Goal: Find specific page/section: Find specific page/section

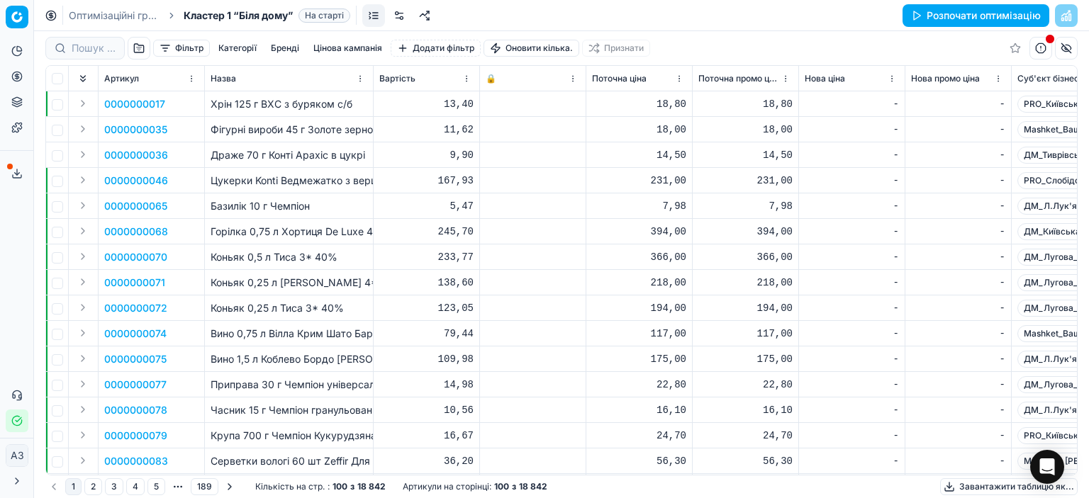
click at [69, 487] on button "1" at bounding box center [73, 486] width 16 height 17
click at [278, 108] on font "Хрін 125 г ВХС з буряком с/б" at bounding box center [282, 104] width 142 height 12
click at [125, 98] on font "0000000017" at bounding box center [134, 104] width 61 height 12
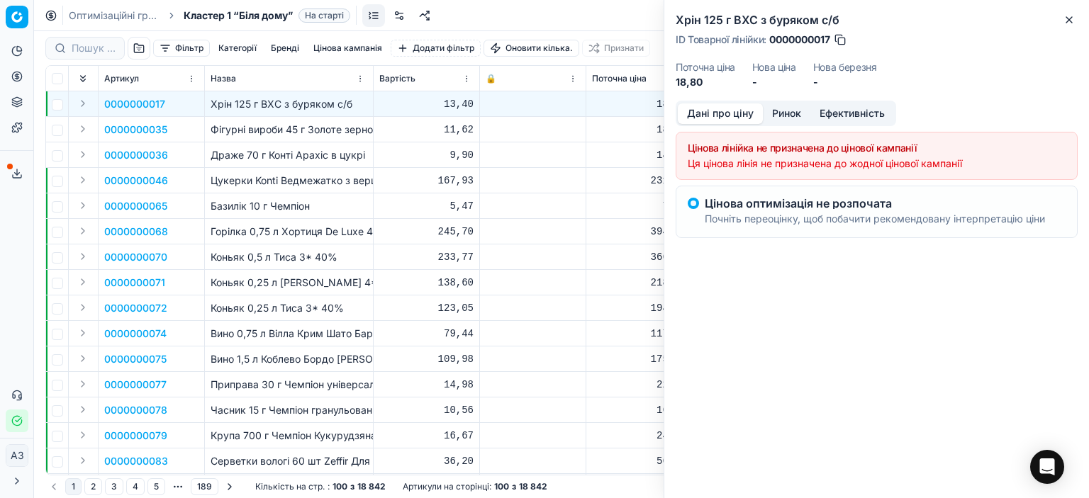
click at [788, 113] on font "Ринок" at bounding box center [786, 113] width 29 height 12
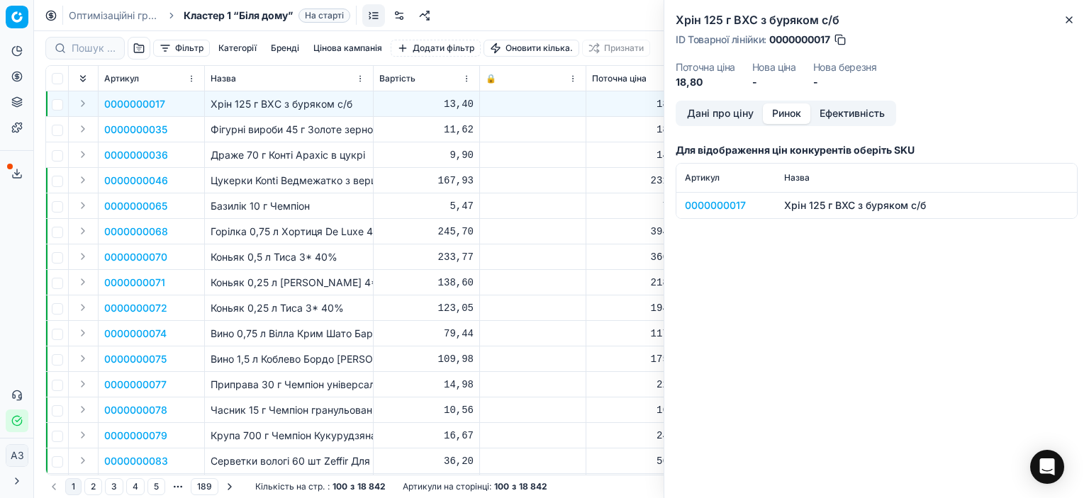
click at [847, 110] on font "Ефективність" at bounding box center [851, 113] width 65 height 12
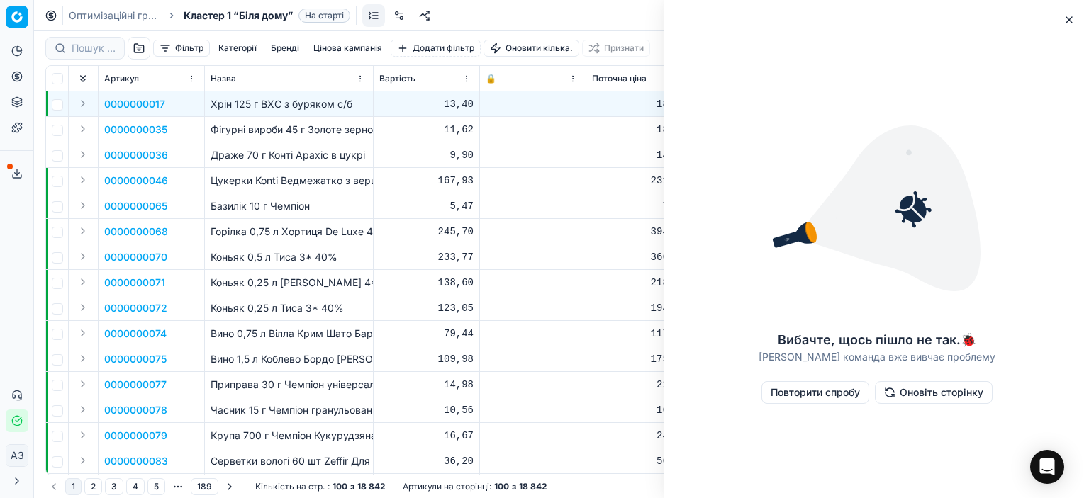
click at [534, 168] on td at bounding box center [533, 181] width 106 height 26
click at [1066, 21] on icon "button" at bounding box center [1068, 19] width 11 height 11
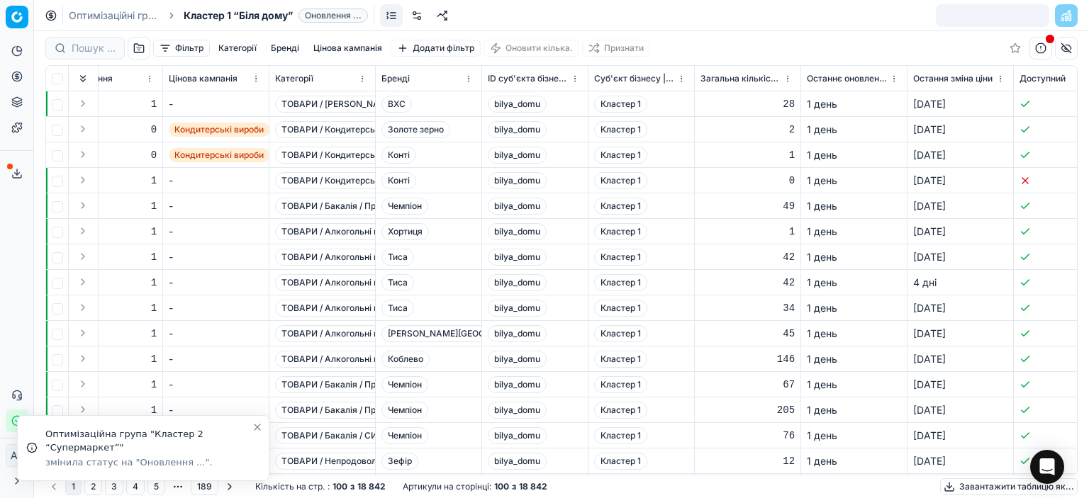
scroll to position [0, 2037]
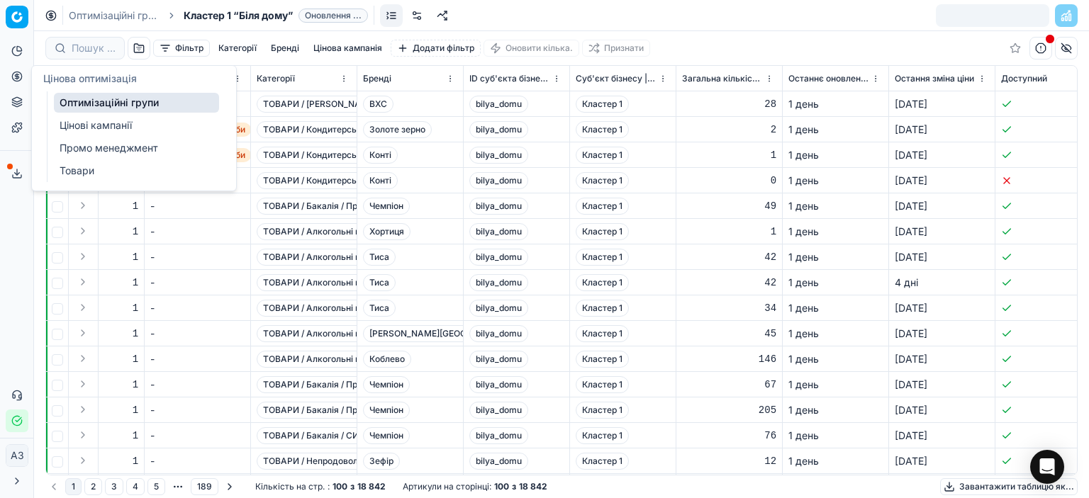
click at [108, 110] on link "Оптимізаційні групи" at bounding box center [136, 103] width 165 height 20
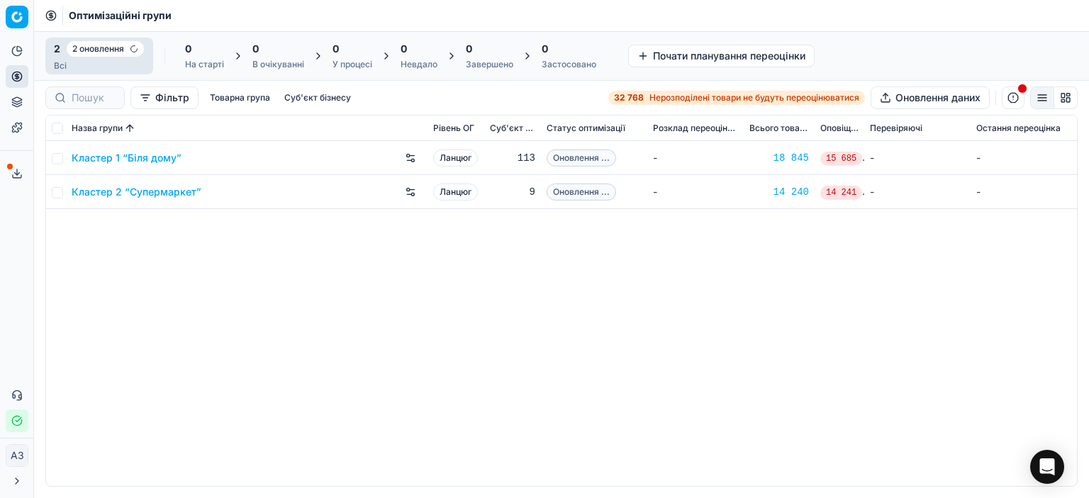
click at [181, 344] on div "Кластер 1 “Біля дому” Ланцюг 113 Оновлення ... - 18 845 15 685 - - Кластер 2 “С…" at bounding box center [561, 313] width 1031 height 345
click at [162, 193] on font "Кластер 2 “Супермаркет”" at bounding box center [137, 192] width 130 height 12
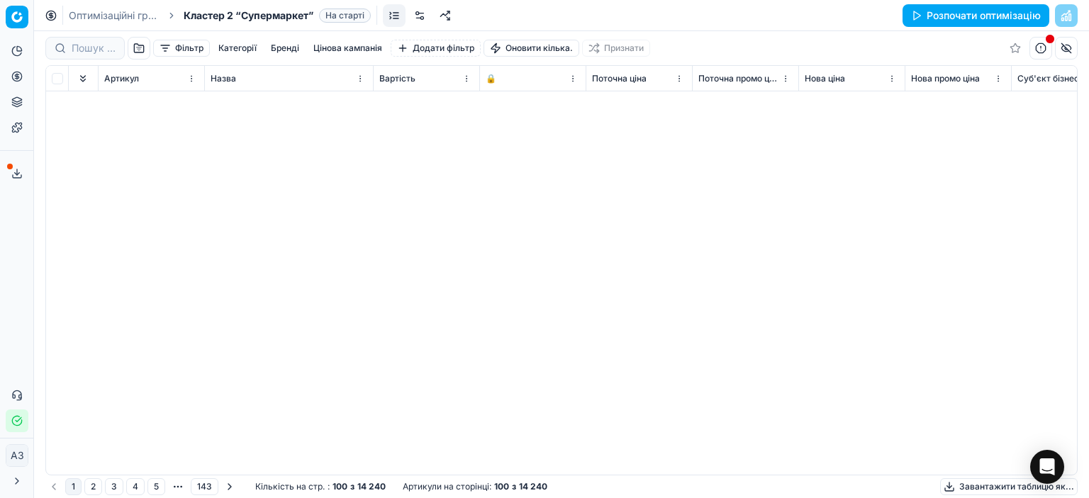
scroll to position [2178, 0]
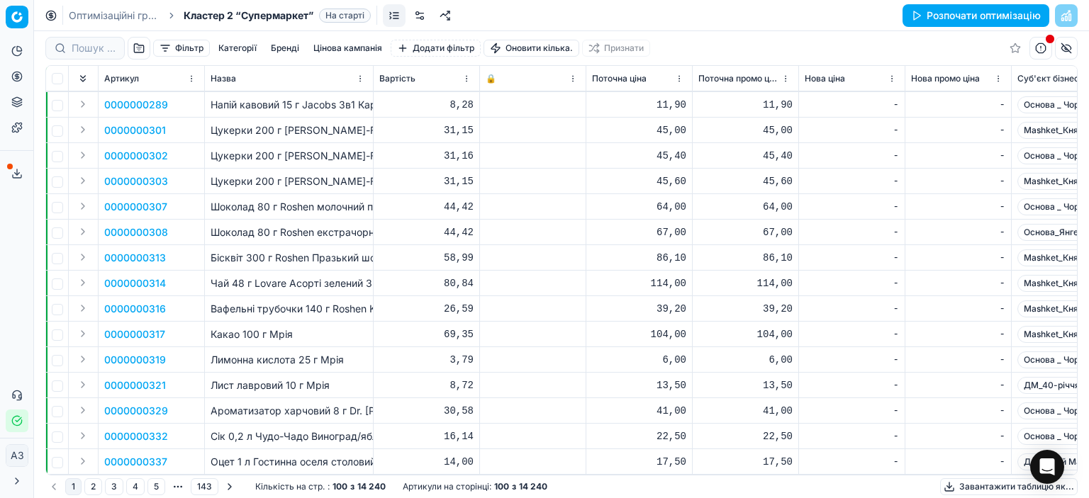
click at [92, 484] on button "2" at bounding box center [93, 486] width 18 height 17
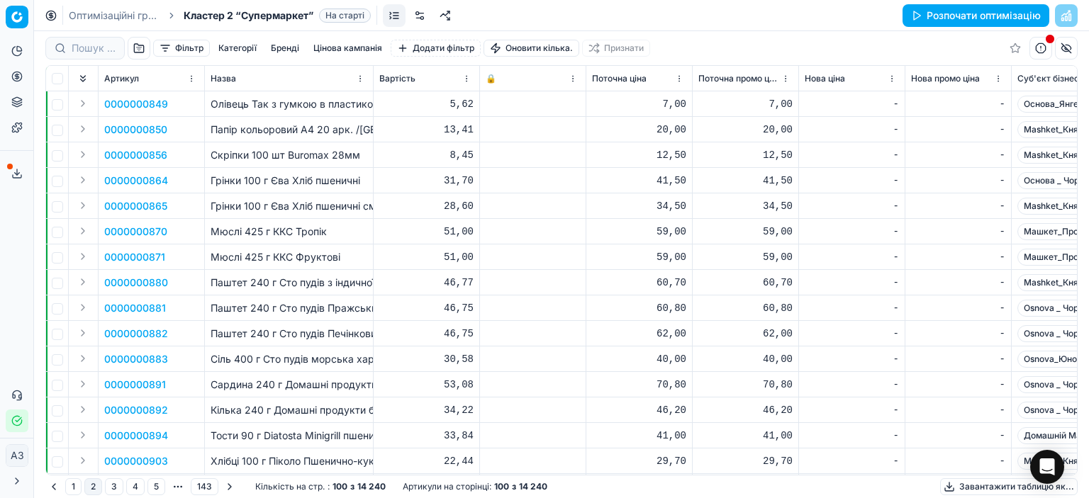
scroll to position [2178, 0]
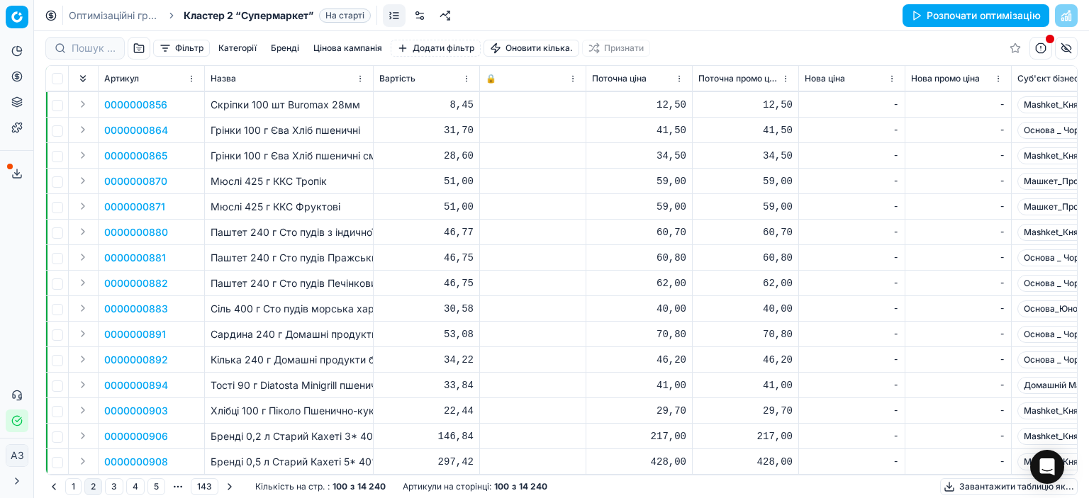
click at [113, 488] on button "3" at bounding box center [114, 486] width 18 height 17
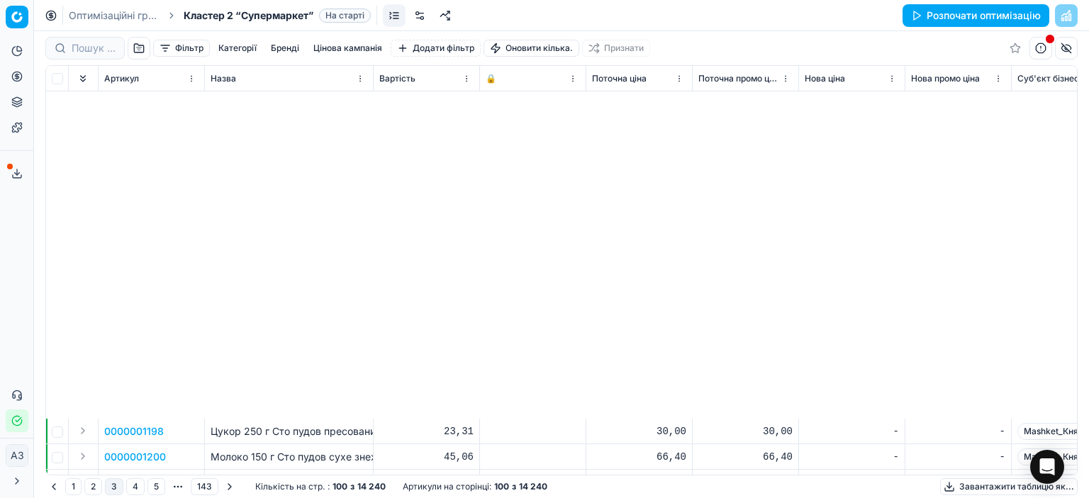
scroll to position [2178, 0]
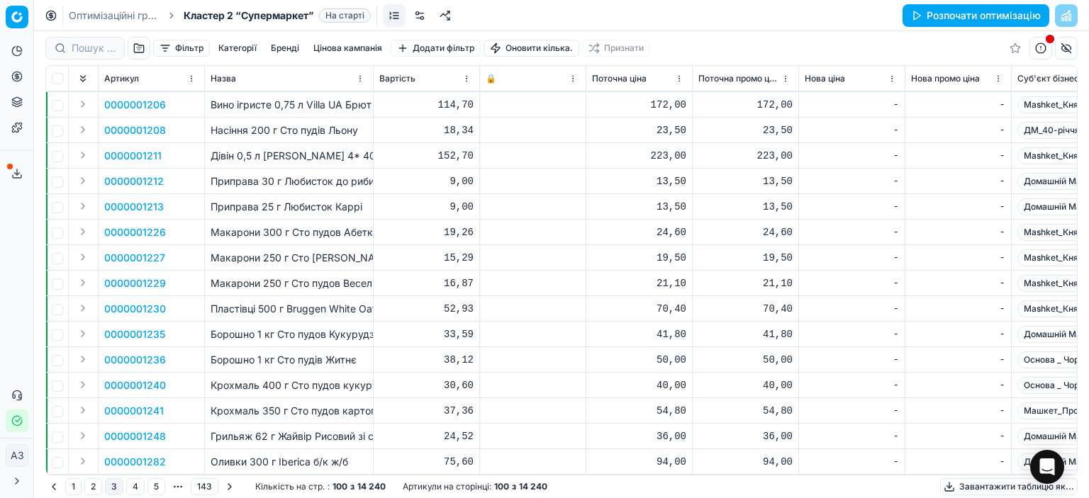
click at [133, 484] on button "4" at bounding box center [135, 486] width 18 height 17
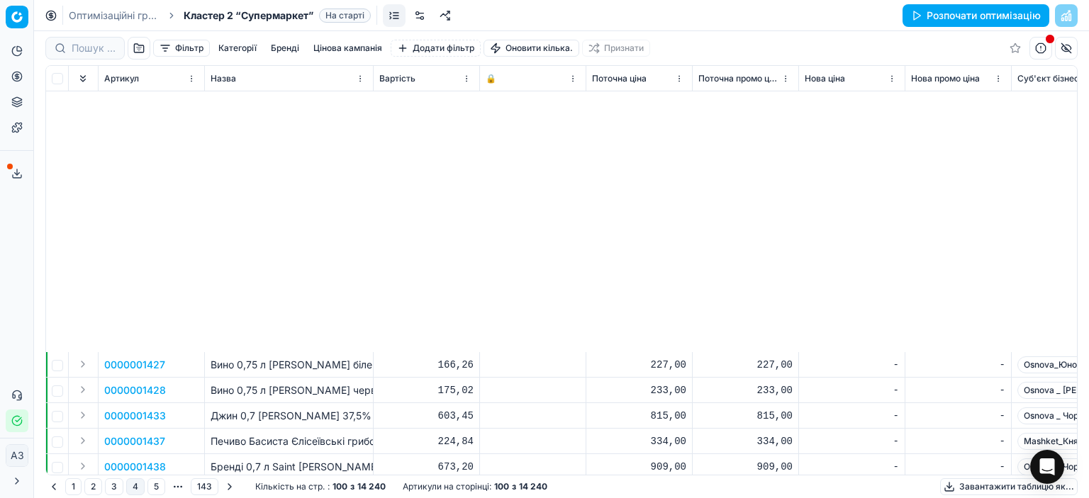
scroll to position [1063, 0]
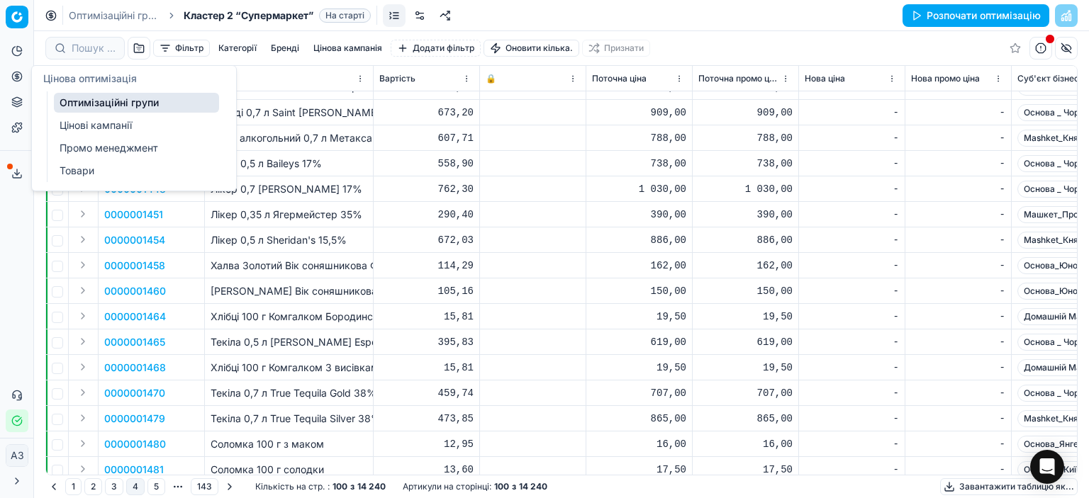
click at [112, 99] on font "Оптимізаційні групи" at bounding box center [109, 102] width 99 height 12
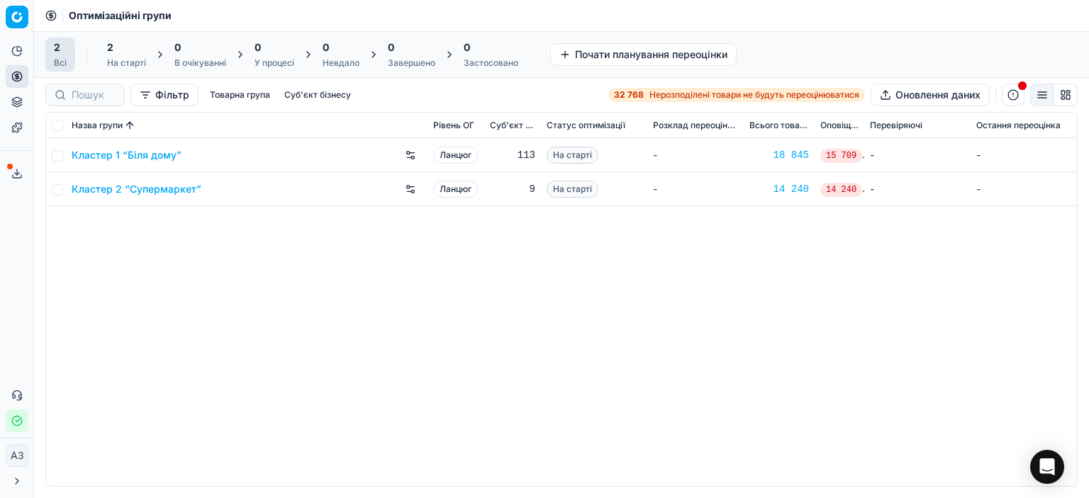
click at [304, 344] on div "Кластер 1 “Біля дому” Ланцюг 113 На старті - 18 845 15 709 - - Кластер 2 “Супер…" at bounding box center [561, 312] width 1031 height 348
click at [150, 158] on font "Кластер 1 “Біля дому”" at bounding box center [127, 155] width 110 height 12
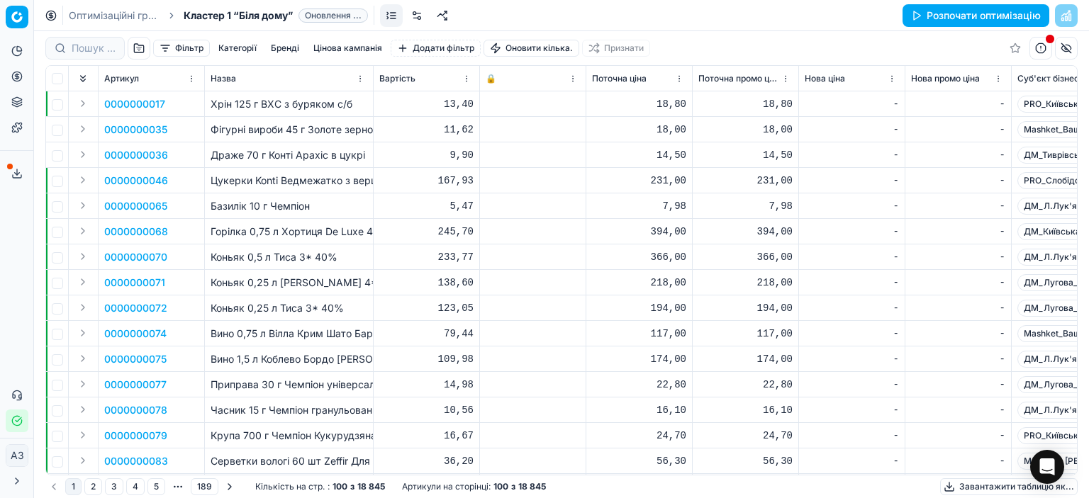
click at [73, 481] on font "1" at bounding box center [74, 486] width 4 height 11
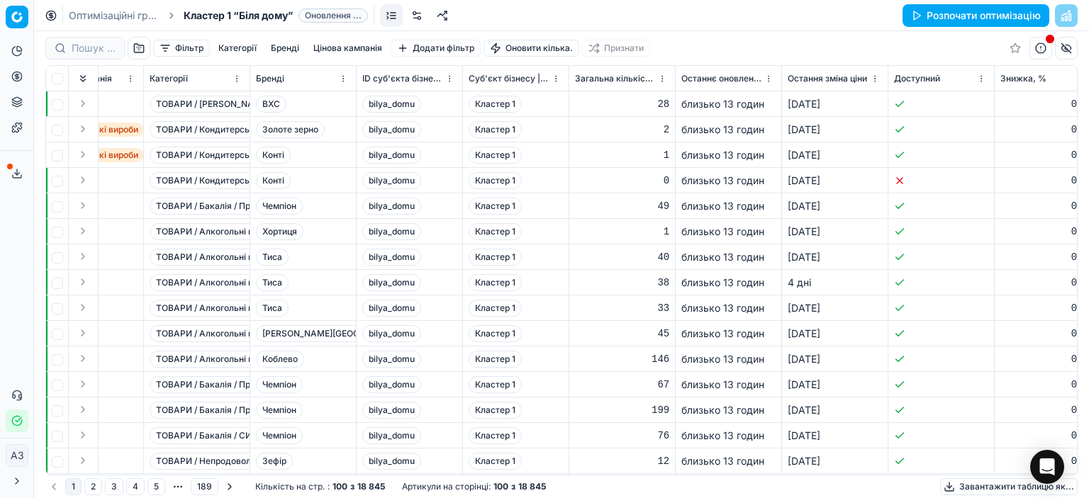
scroll to position [0, 2163]
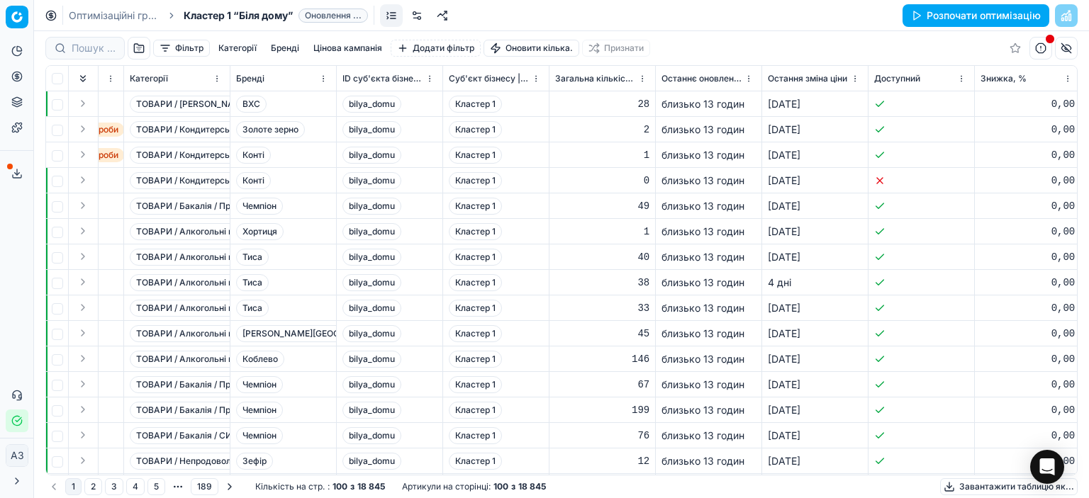
click at [637, 84] on html "Оригінальний текст Оцініть цей переклад Ваш відгук допоможе покращити Google Пе…" at bounding box center [544, 249] width 1089 height 498
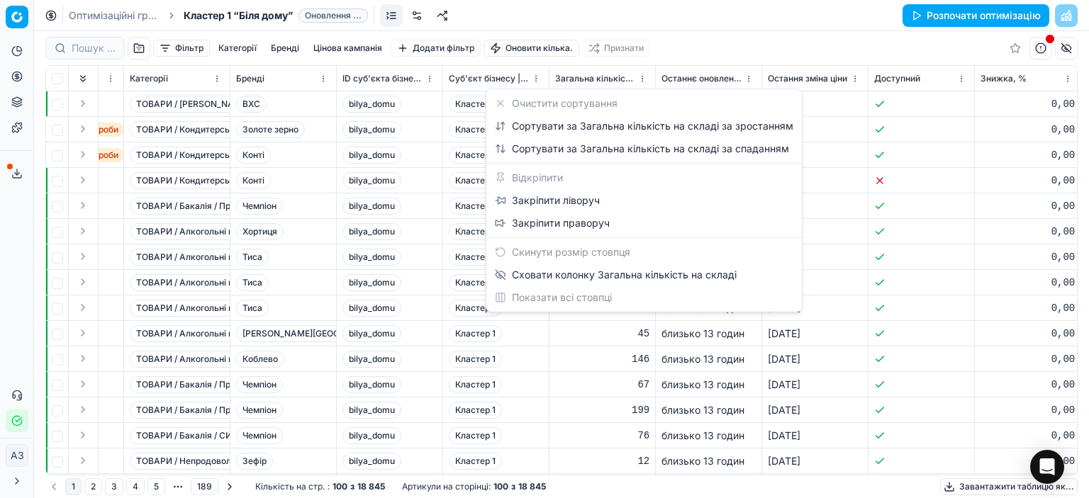
click at [718, 18] on html "Оригінальний текст Оцініть цей переклад Ваш відгук допоможе покращити Google Пе…" at bounding box center [544, 249] width 1089 height 498
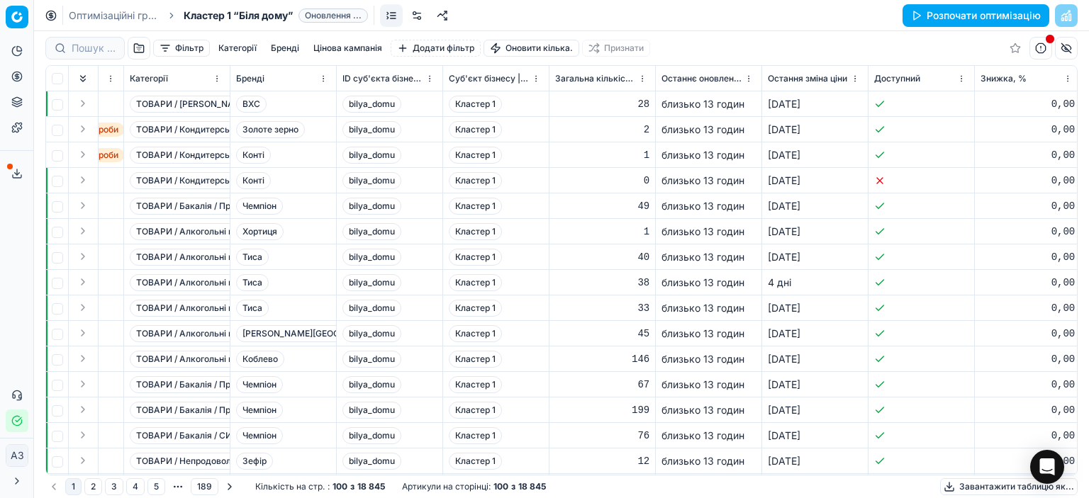
click at [718, 18] on div "Оптимізаційні групи Кластер 1 “Біля дому” Оновлення ... Розпочати оптимізацію" at bounding box center [561, 15] width 1055 height 31
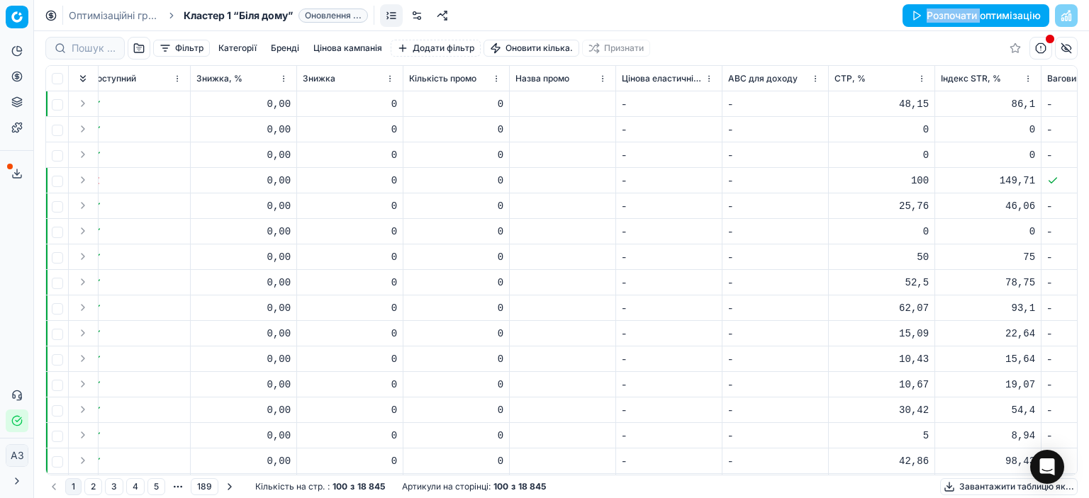
scroll to position [0, 0]
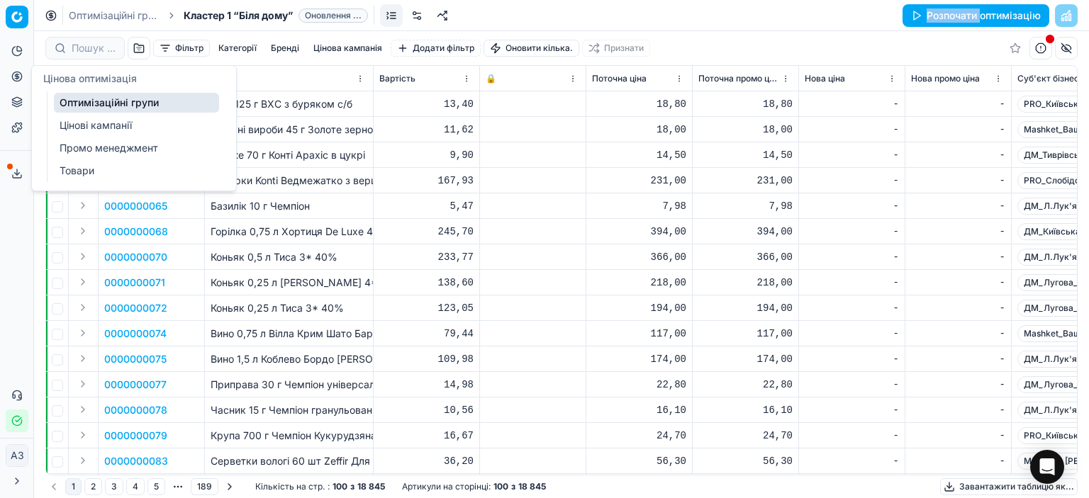
click at [79, 125] on font "Цінові кампанії" at bounding box center [96, 125] width 72 height 12
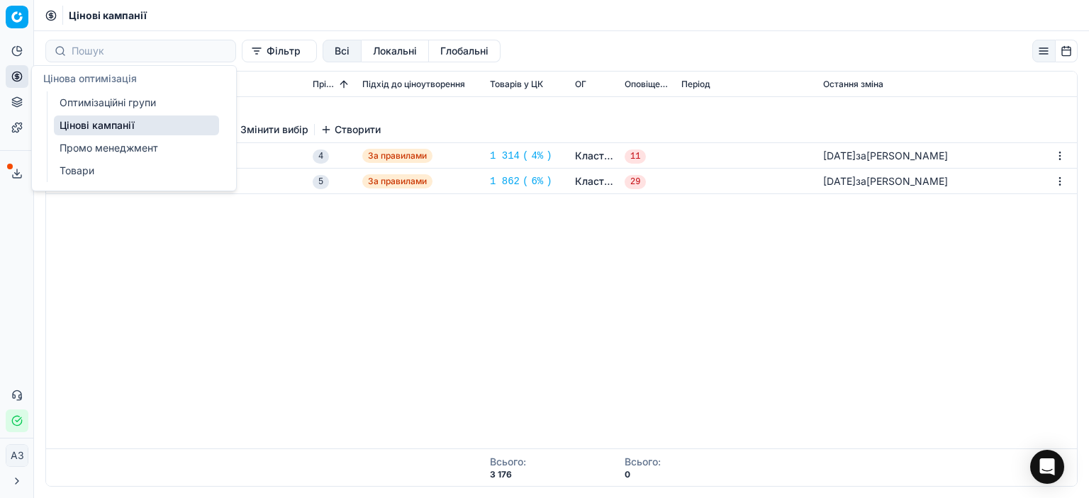
click at [639, 303] on div "Кластер 1 “Біля дому” 2 Цінові кампанії 0 Товарів Змінити вибір Створити Молочн…" at bounding box center [561, 273] width 1031 height 352
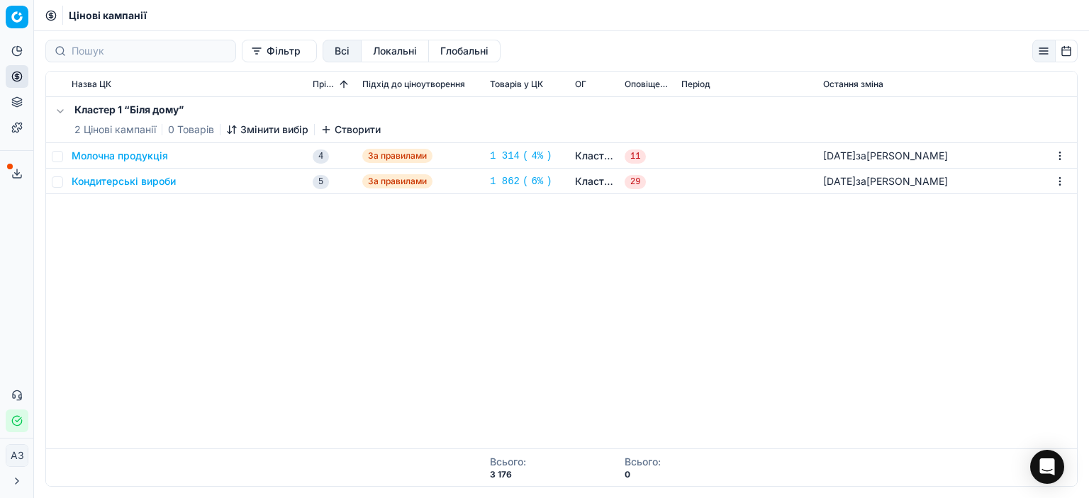
click at [113, 256] on div "Кластер 1 “Біля дому” 2 Цінові кампанії 0 Товарів Змінити вибір Створити Молочн…" at bounding box center [561, 273] width 1031 height 352
